Goal: Task Accomplishment & Management: Manage account settings

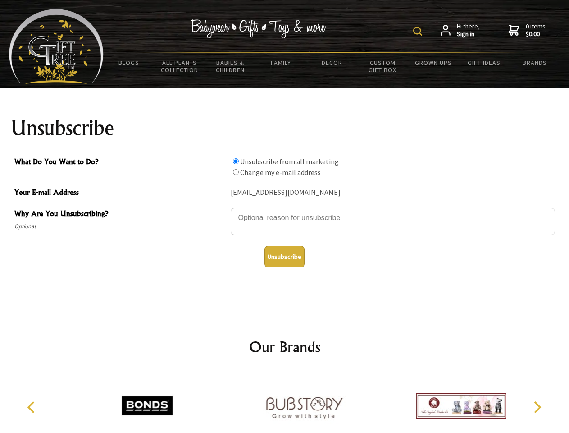
click at [419, 31] on img at bounding box center [417, 31] width 9 height 9
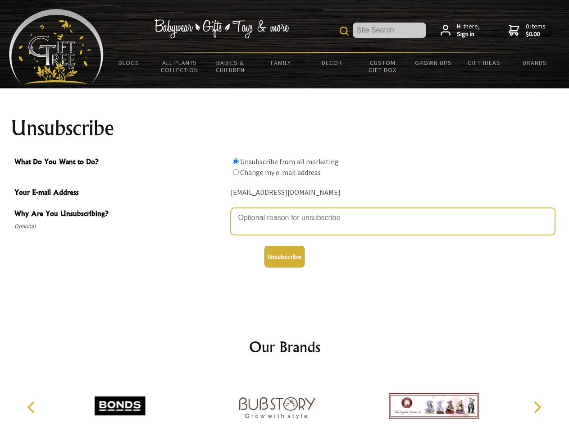
click at [285, 211] on textarea "Why Are You Unsubscribing?" at bounding box center [393, 221] width 325 height 27
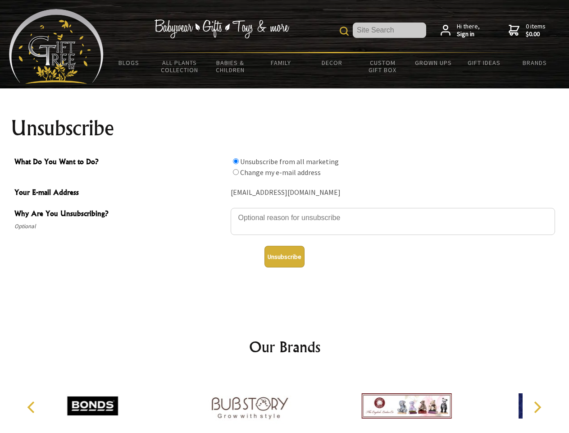
click at [236, 161] on input "What Do You Want to Do?" at bounding box center [236, 161] width 6 height 6
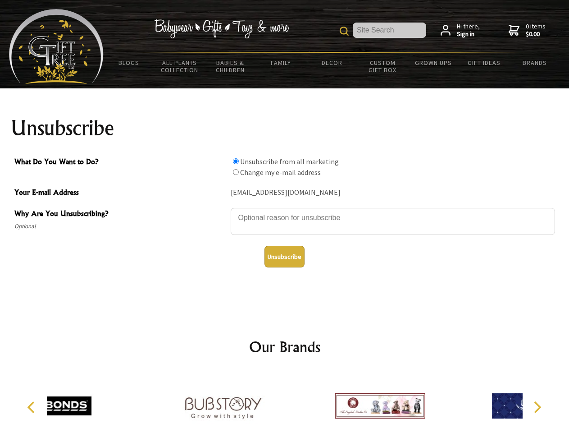
click at [236, 172] on input "What Do You Want to Do?" at bounding box center [236, 172] width 6 height 6
radio input "true"
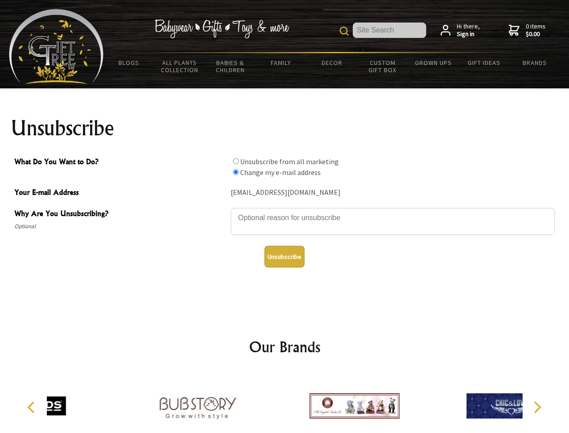
click at [284, 256] on button "Unsubscribe" at bounding box center [285, 257] width 40 height 22
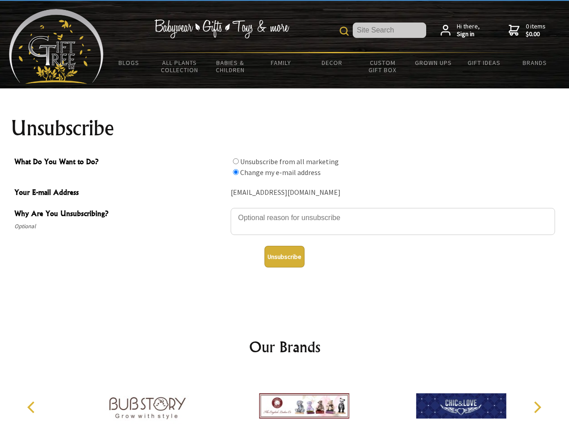
click at [32, 407] on icon "Previous" at bounding box center [32, 407] width 12 height 12
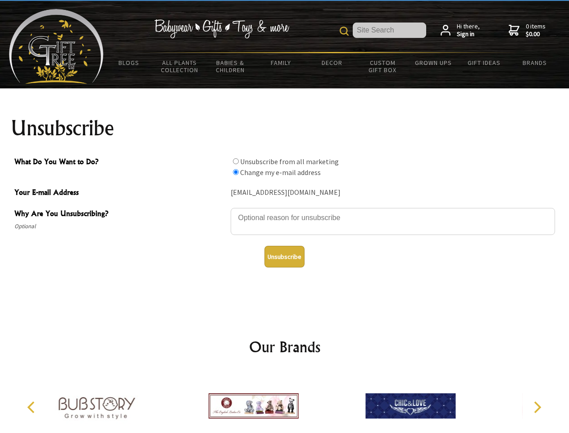
click at [537, 407] on icon "Next" at bounding box center [537, 407] width 12 height 12
